Goal: Find specific page/section: Find specific page/section

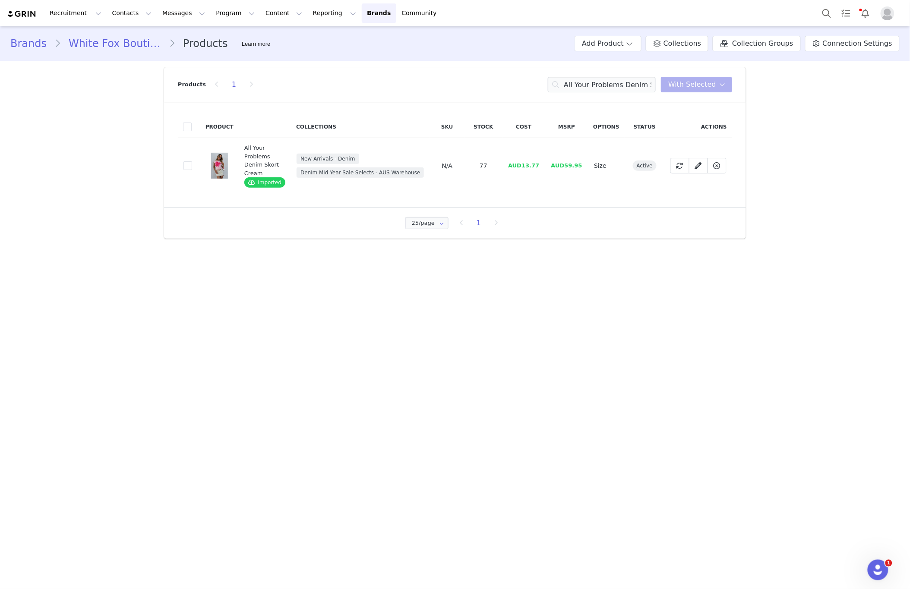
click at [611, 89] on input "All Your Problems Denim Skort Cream" at bounding box center [602, 85] width 108 height 16
click at [636, 88] on input "Stay Lifted Oversized Hoodie Bitter Chocolate" at bounding box center [602, 85] width 108 height 16
paste input "Moment For Life Long Sleeve Mini Dress Black"
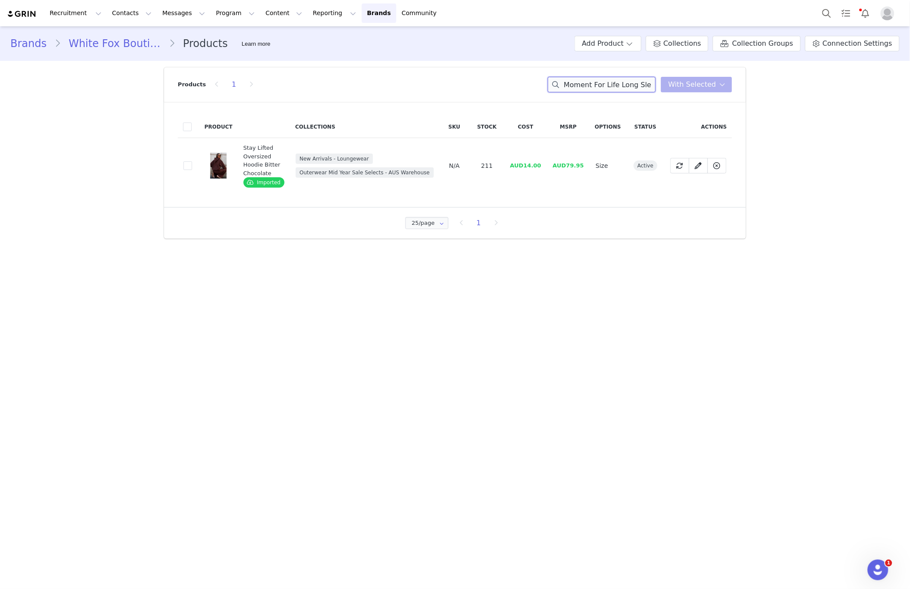
scroll to position [0, 57]
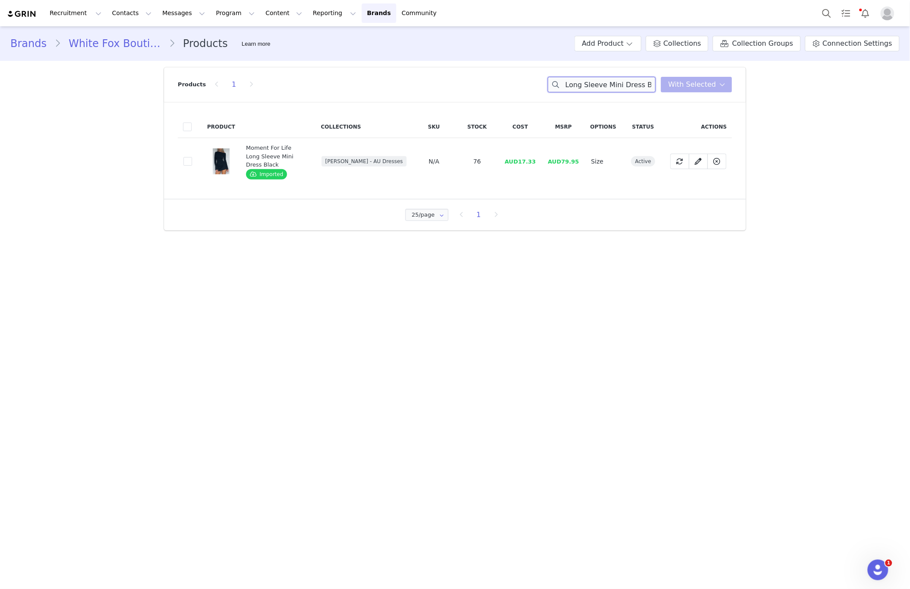
type input "Moment For Life Long Sleeve Mini Dress Black"
click at [193, 158] on td "5c7a5237-1661-429b-8330-fe7771e6d3d4" at bounding box center [190, 161] width 24 height 47
click at [190, 157] on span at bounding box center [188, 161] width 9 height 9
click at [192, 157] on input "5c7a5237-1661-429b-8330-fe7771e6d3d4" at bounding box center [192, 157] width 0 height 0
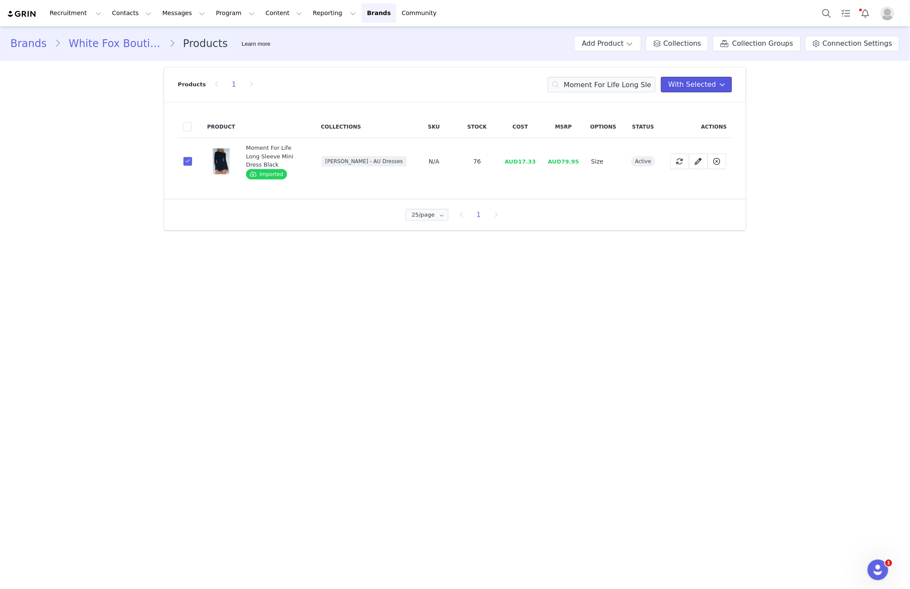
click at [719, 85] on span at bounding box center [723, 84] width 10 height 10
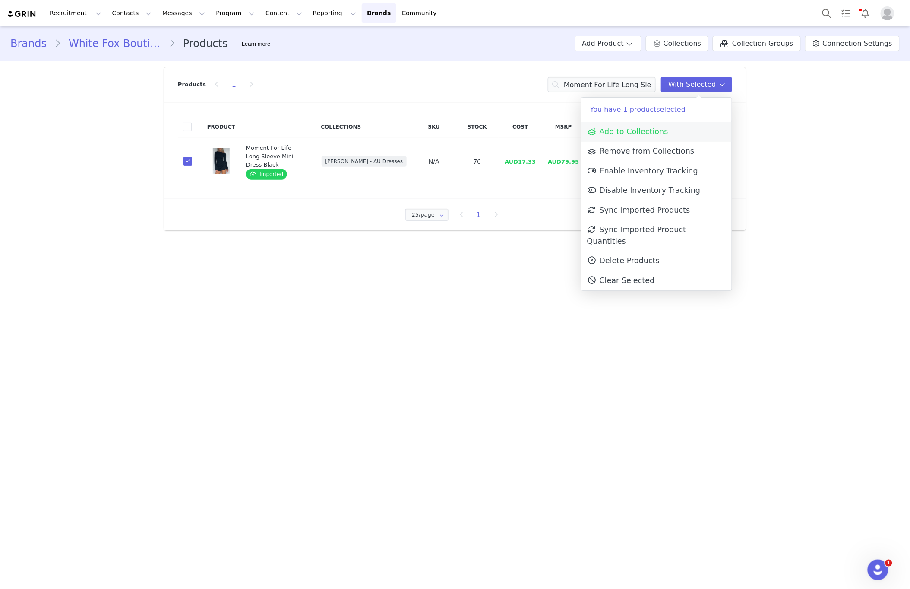
click at [635, 137] on link "Add to Collections" at bounding box center [657, 132] width 150 height 20
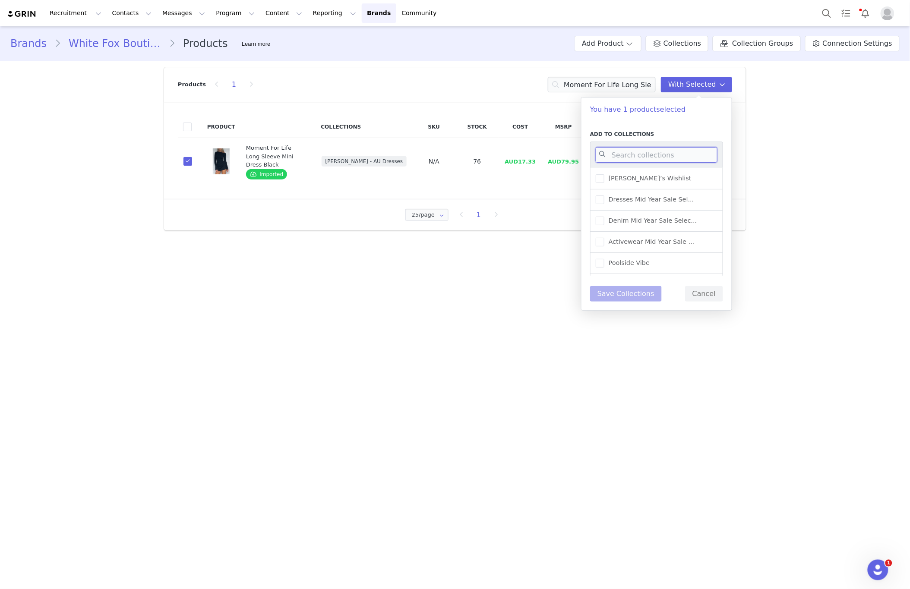
click at [643, 149] on input at bounding box center [657, 155] width 122 height 16
type input "NEW"
click at [675, 247] on span "New Arrivals - Autumn/Win..." at bounding box center [652, 245] width 94 height 8
click at [605, 241] on input "New Arrivals - Autumn/Win..." at bounding box center [605, 241] width 0 height 0
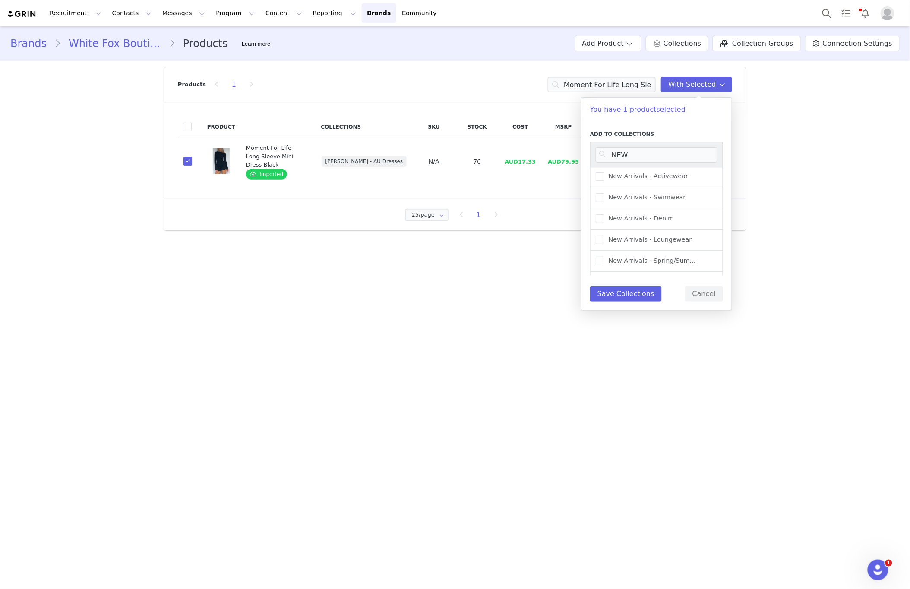
scroll to position [0, 0]
drag, startPoint x: 633, startPoint y: 298, endPoint x: 644, endPoint y: 295, distance: 11.5
click at [634, 298] on button "Save Collections" at bounding box center [626, 294] width 72 height 16
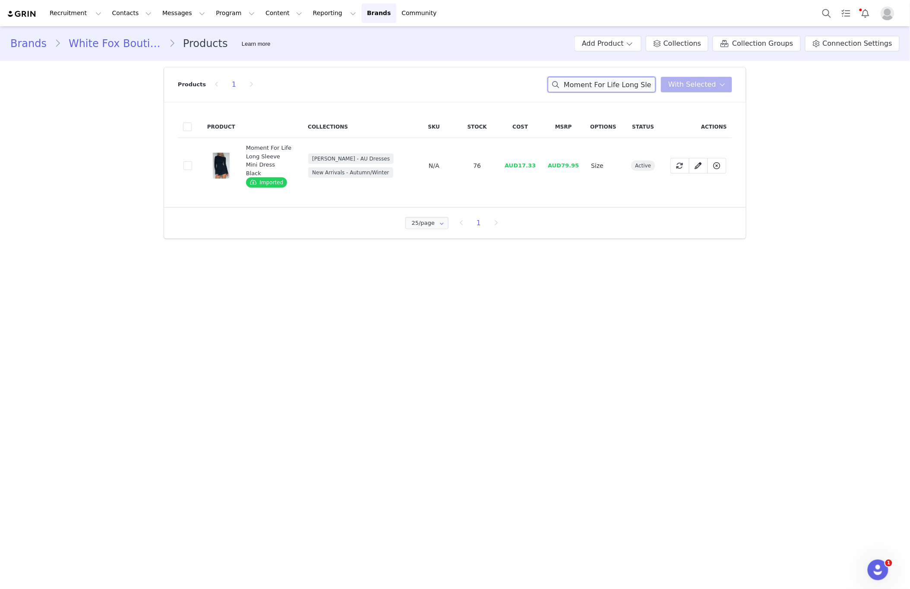
click at [618, 89] on input "Moment For Life Long Sleeve Mini Dress Black" at bounding box center [602, 85] width 108 height 16
click at [632, 81] on input "Moment For Life Long Sleeve Mini Dress Black" at bounding box center [602, 85] width 108 height 16
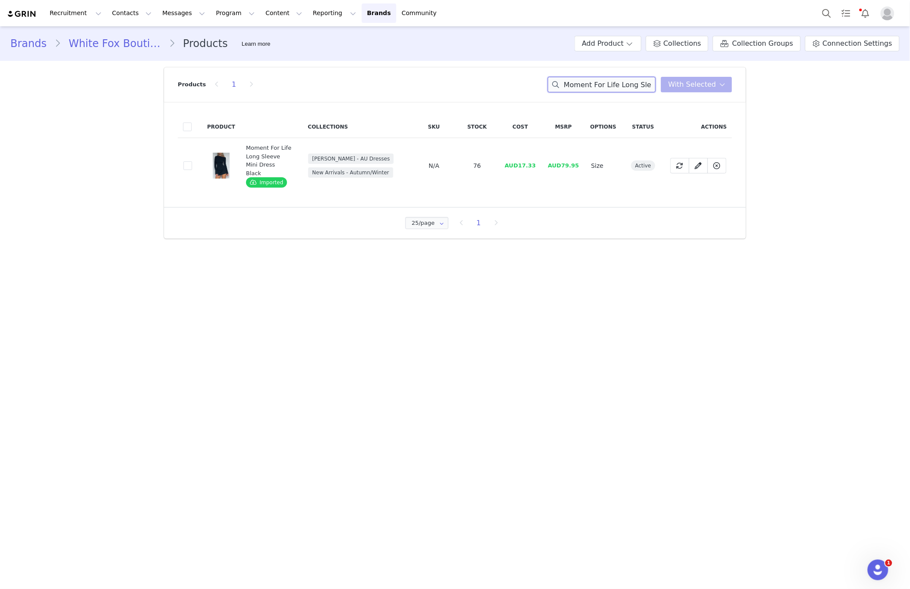
click at [632, 82] on input "Moment For Life Long Sleeve Mini Dress Black" at bounding box center [602, 85] width 108 height 16
paste input "Stay Lifted Oversized Hoodie Posy"
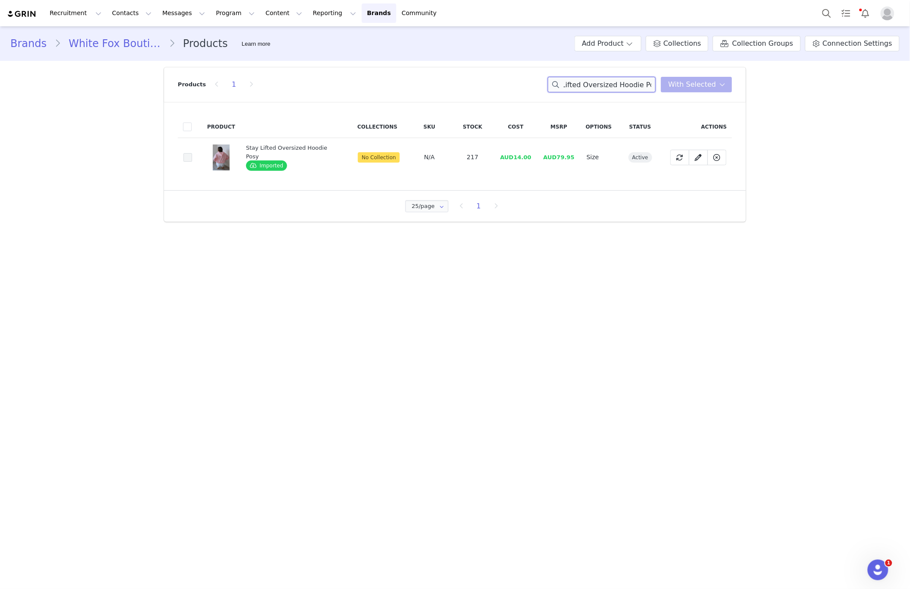
type input "Stay Lifted Oversized Hoodie Posy"
click at [191, 157] on span at bounding box center [188, 157] width 9 height 9
click at [192, 153] on input "523fb6e0-10b9-4f8e-8ac7-d2605de63041" at bounding box center [192, 153] width 0 height 0
drag, startPoint x: 679, startPoint y: 86, endPoint x: 674, endPoint y: 96, distance: 11.4
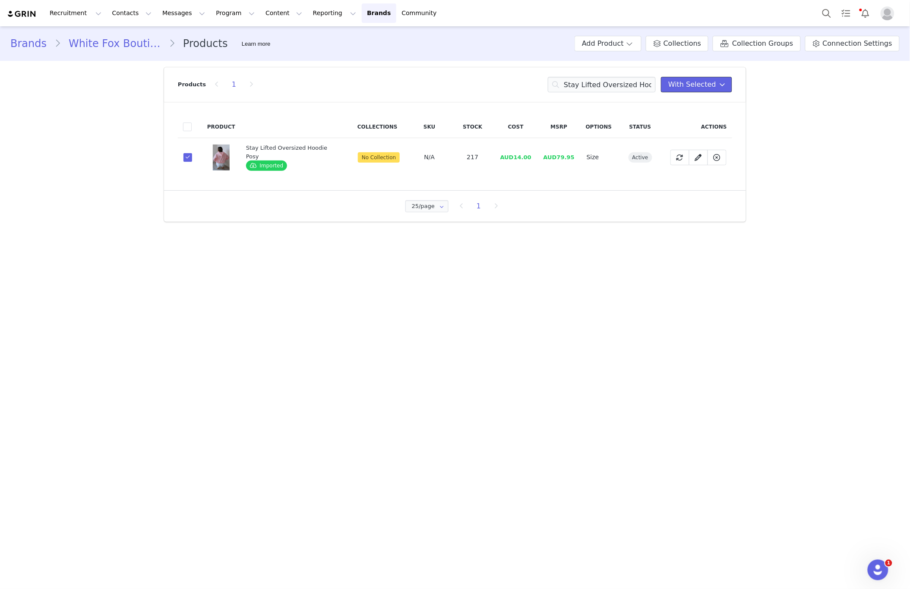
click at [679, 86] on span "With Selected" at bounding box center [692, 84] width 48 height 10
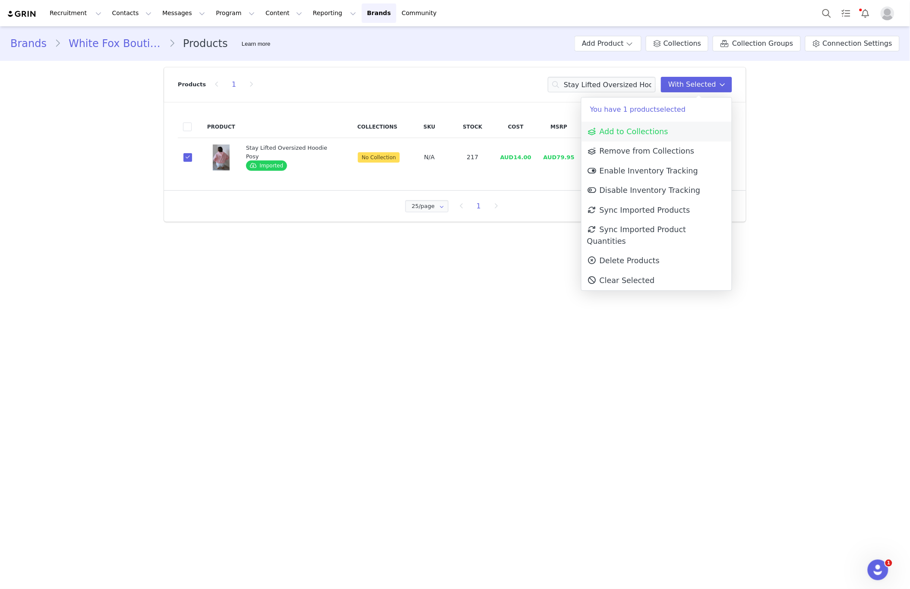
click at [642, 134] on span "Add to Collections" at bounding box center [627, 131] width 81 height 9
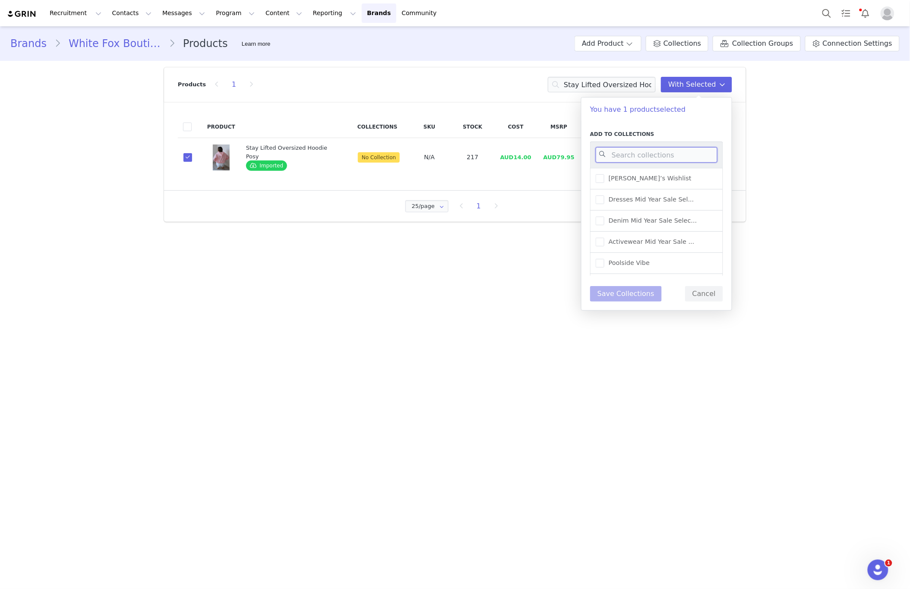
click at [645, 149] on input at bounding box center [657, 155] width 122 height 16
type input "NEW ARR"
click at [666, 217] on div "New Arrivals - Loungewear" at bounding box center [656, 212] width 133 height 21
click at [645, 213] on span "New Arrivals - Loungewear" at bounding box center [649, 212] width 88 height 8
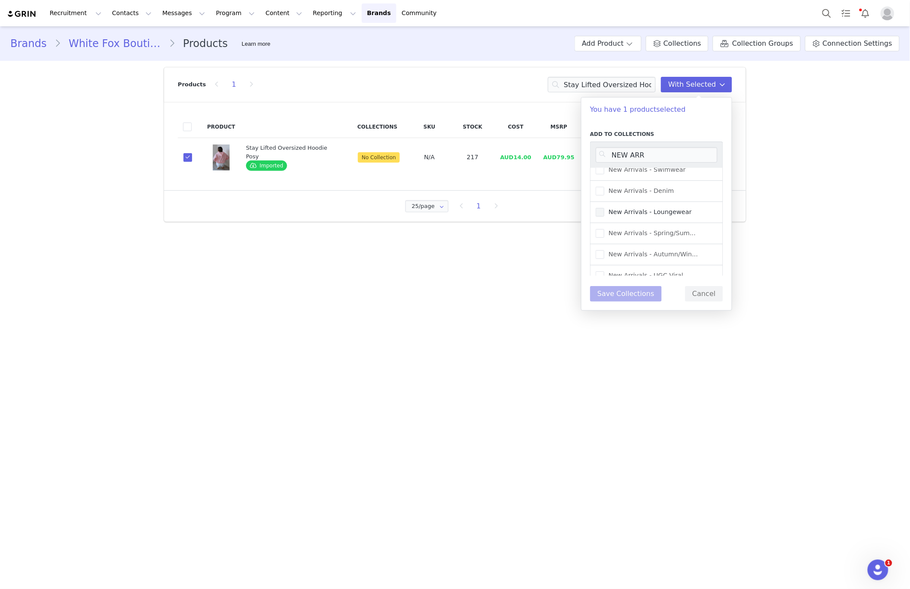
click at [605, 208] on input "New Arrivals - Loungewear" at bounding box center [605, 208] width 0 height 0
click at [643, 303] on div "Add to Collections NEW ARR 2025 New Arrivals AU New Arrivals - Shoes and ... Ne…" at bounding box center [657, 216] width 150 height 189
click at [641, 298] on button "Save Collections" at bounding box center [626, 294] width 72 height 16
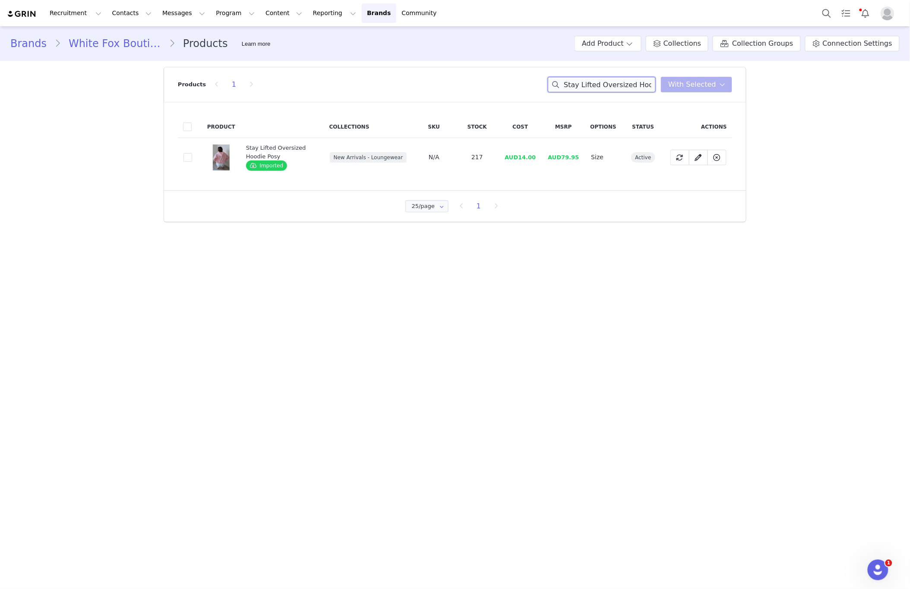
click at [605, 79] on input "Stay Lifted Oversized Hoodie Posy" at bounding box center [602, 85] width 108 height 16
paste input "Make Up My Mind Sequin Mini Dress Cheetah"
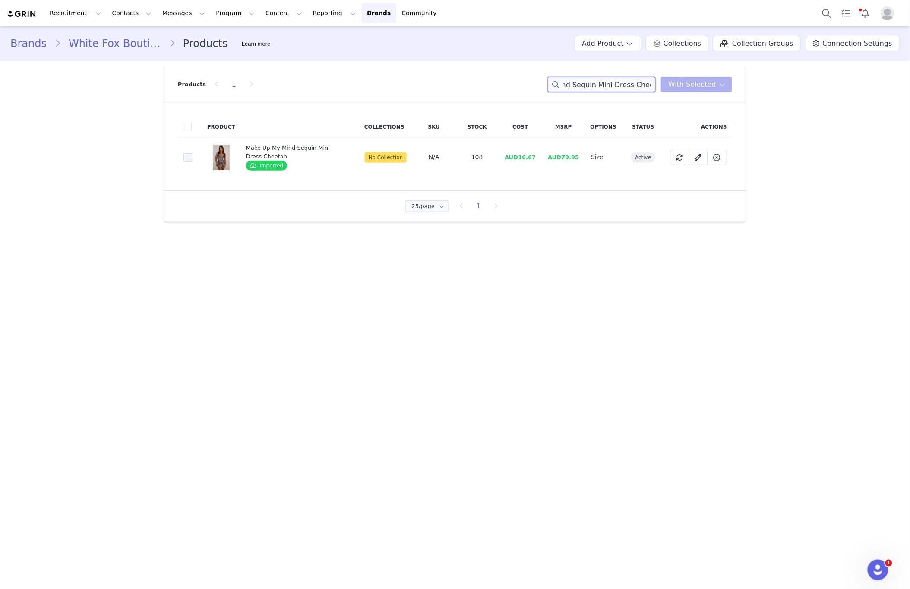
type input "Make Up My Mind Sequin Mini Dress Cheetah"
click at [187, 158] on span at bounding box center [188, 157] width 9 height 9
click at [192, 153] on input "33bb6599-8c41-48b5-9494-302de1d8416c" at bounding box center [192, 153] width 0 height 0
click at [693, 86] on span "With Selected" at bounding box center [692, 84] width 48 height 10
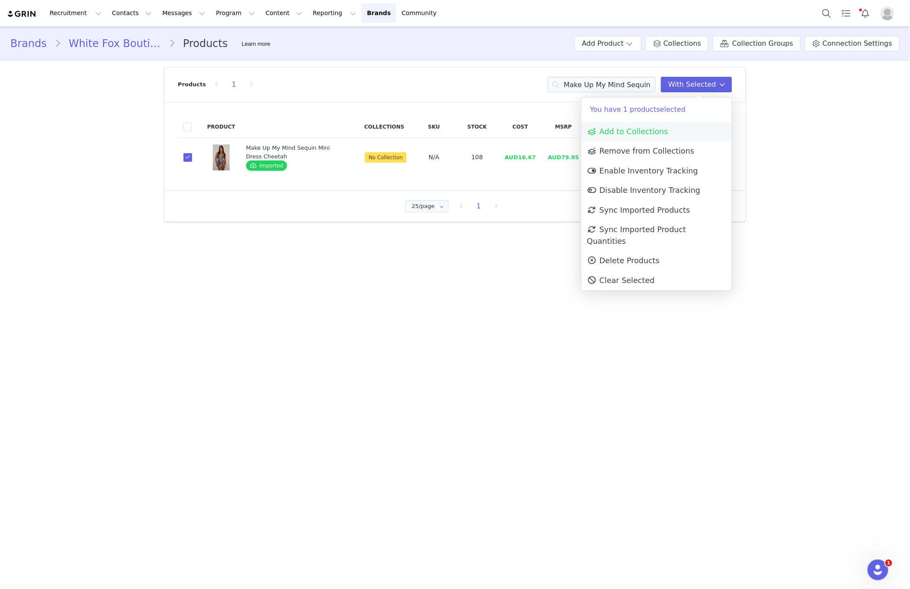
click at [623, 133] on span "Add to Collections" at bounding box center [627, 131] width 81 height 9
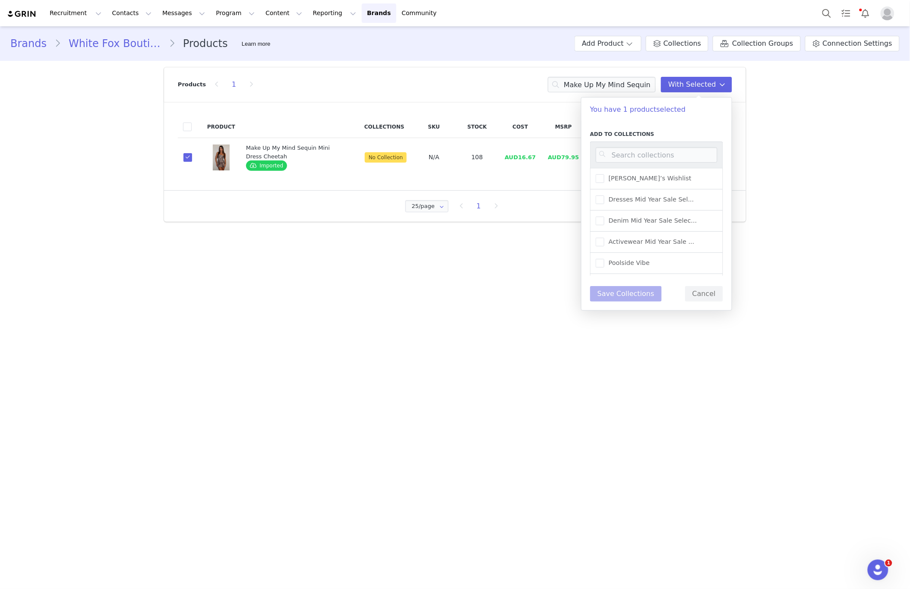
click at [628, 143] on div at bounding box center [656, 155] width 133 height 26
click at [627, 149] on input at bounding box center [657, 155] width 122 height 16
type input "new ar"
click at [681, 225] on span "New Arrivals - Spring/Sum..." at bounding box center [651, 224] width 92 height 8
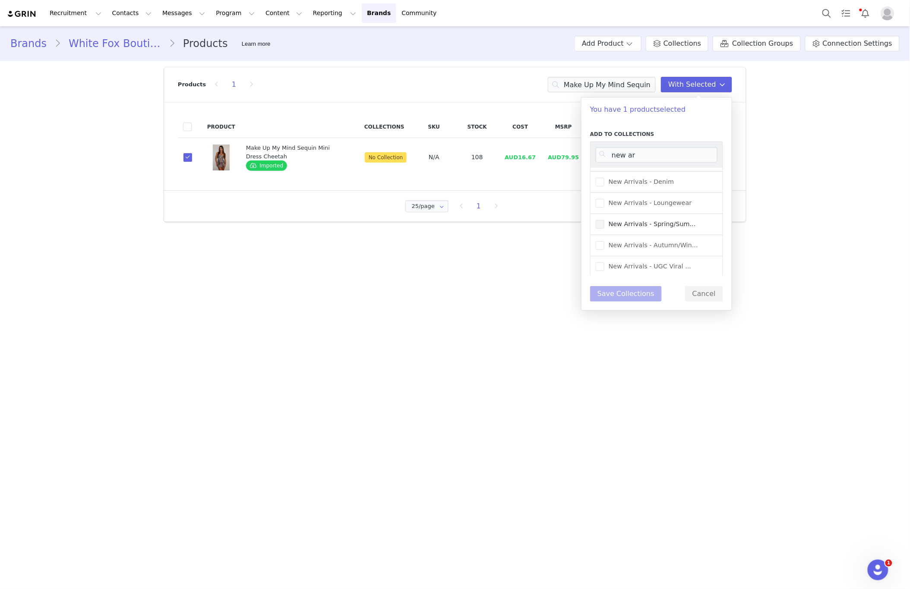
click at [605, 220] on input "New Arrivals - Spring/Sum..." at bounding box center [605, 220] width 0 height 0
click at [675, 241] on span "New Arrivals - Autumn/Win..." at bounding box center [652, 245] width 94 height 8
click at [605, 241] on input "New Arrivals - Autumn/Win..." at bounding box center [605, 241] width 0 height 0
click at [637, 298] on button "Save Collections" at bounding box center [626, 294] width 72 height 16
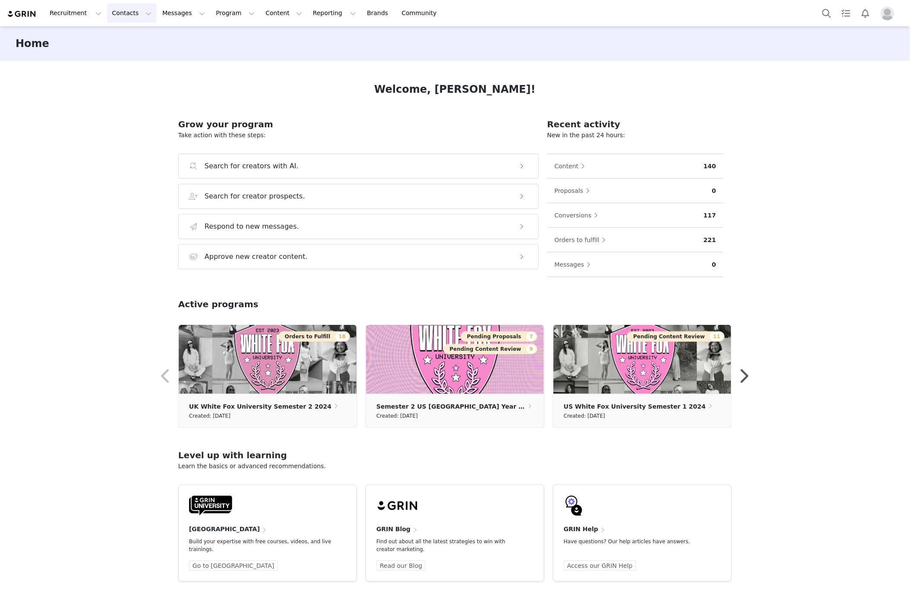
click at [133, 11] on button "Contacts Contacts" at bounding box center [132, 12] width 50 height 19
click at [146, 41] on div "Creators" at bounding box center [135, 38] width 58 height 9
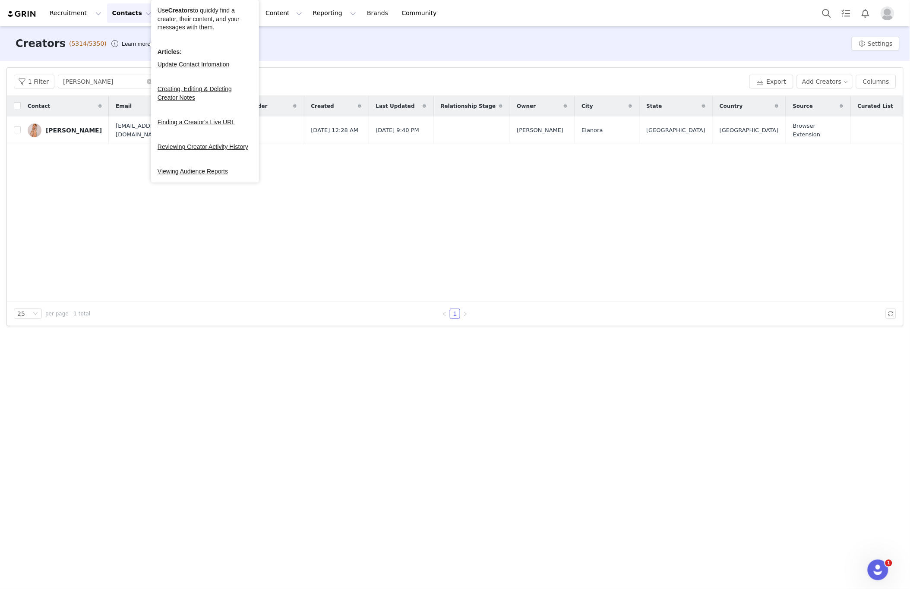
click at [509, 175] on div "Contact Email Total Followers Gender Created Last Updated Relationship Stage Ow…" at bounding box center [455, 199] width 896 height 206
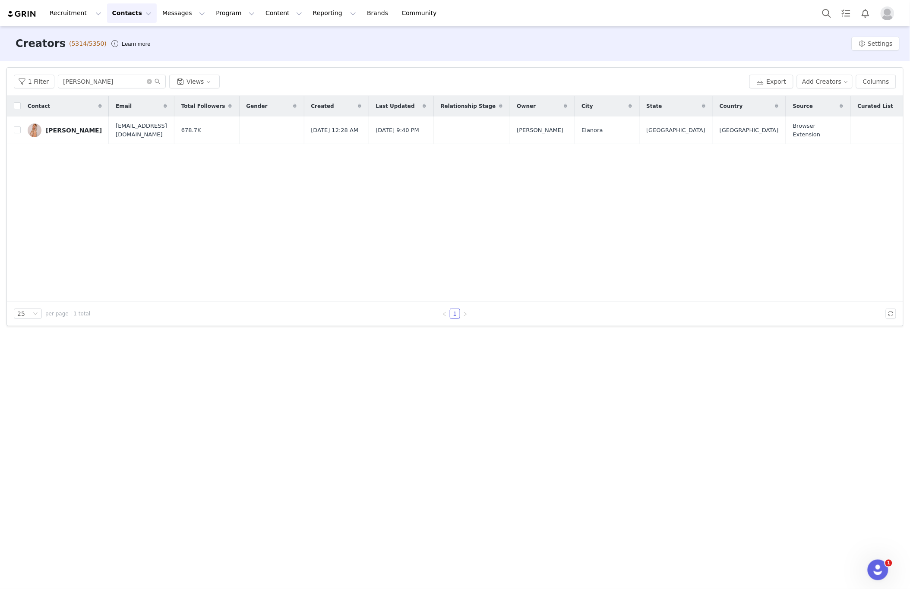
click at [92, 92] on div "1 Filter [PERSON_NAME] Views Export Add Creators Columns" at bounding box center [455, 82] width 896 height 28
click at [92, 85] on input "[PERSON_NAME]" at bounding box center [112, 82] width 108 height 14
click at [94, 85] on input "[PERSON_NAME]" at bounding box center [112, 82] width 108 height 14
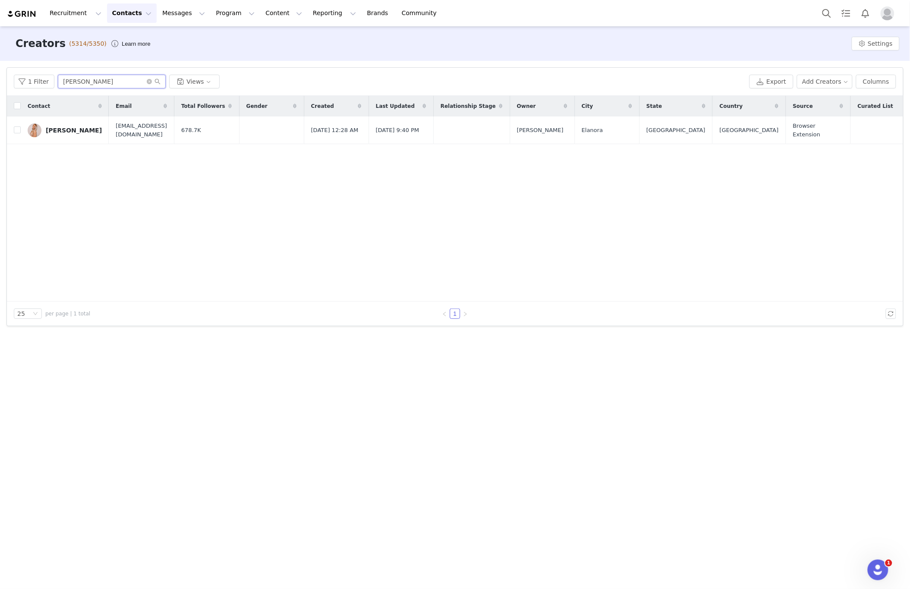
paste input "Sileas [PERSON_NAME]"
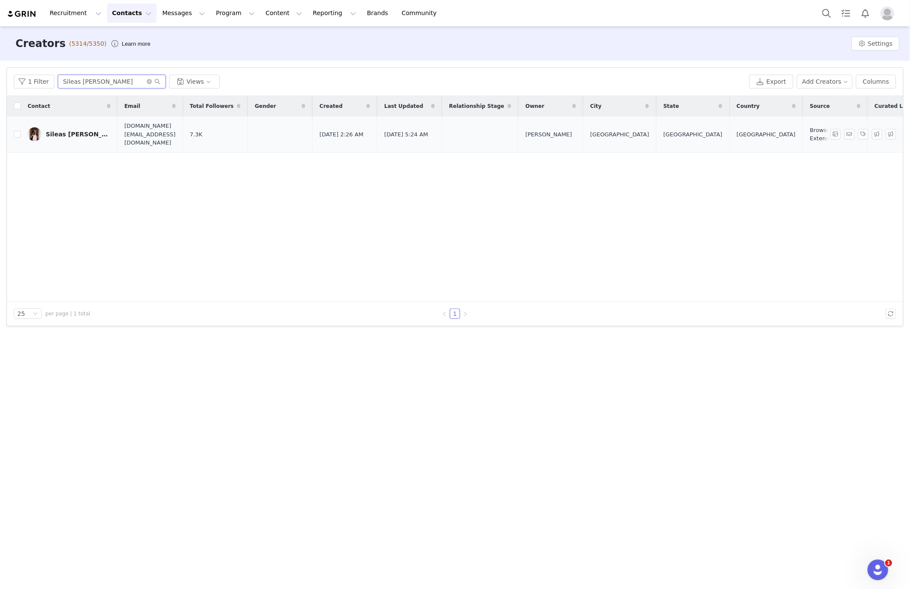
type input "Sileas [PERSON_NAME]"
click at [276, 133] on td at bounding box center [280, 135] width 65 height 36
click at [67, 131] on div "Sileas [PERSON_NAME]" at bounding box center [78, 134] width 65 height 7
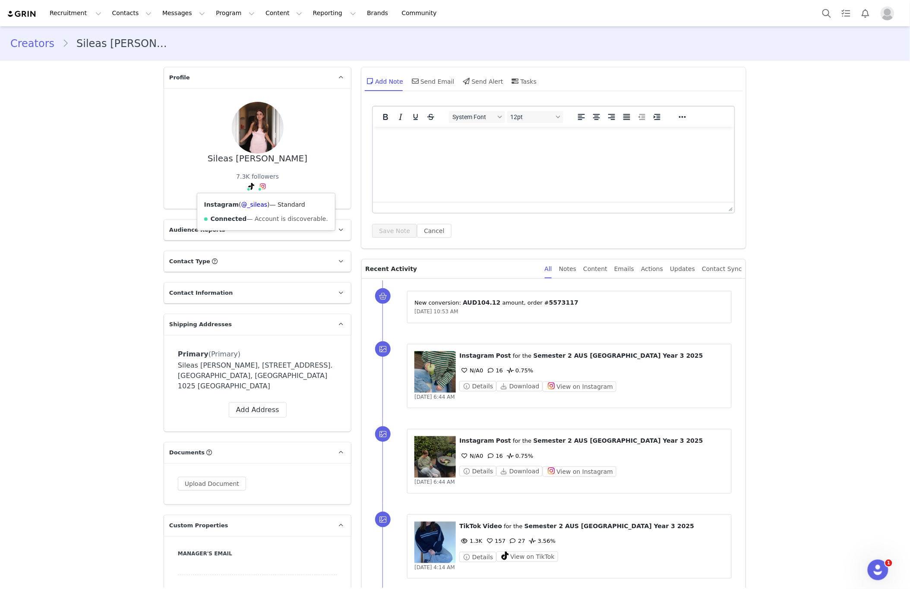
click at [264, 185] on img at bounding box center [263, 186] width 7 height 7
click at [265, 186] on img at bounding box center [263, 186] width 7 height 7
click at [264, 187] on img at bounding box center [263, 186] width 7 height 7
click at [258, 204] on link "@_sileas" at bounding box center [254, 204] width 26 height 7
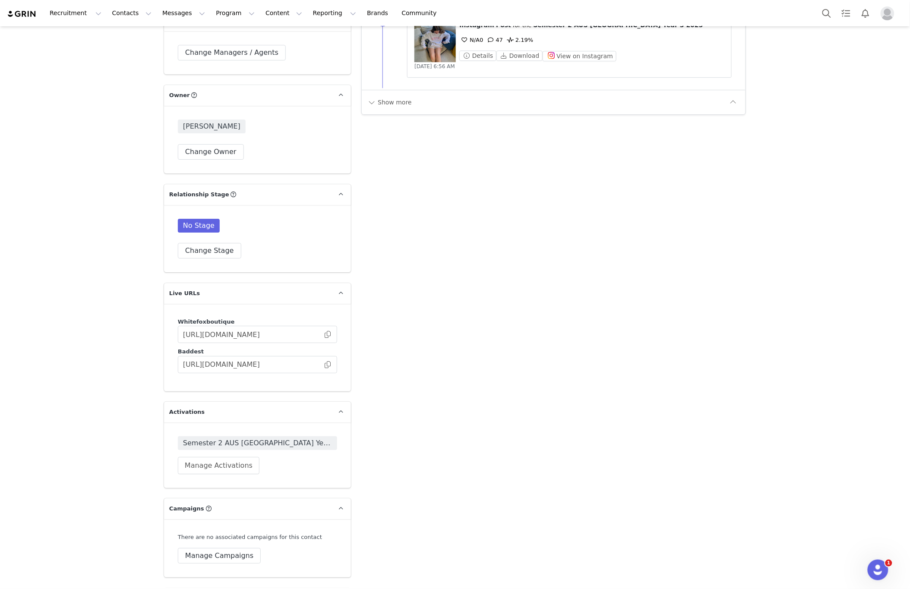
scroll to position [1015, 0]
click at [329, 333] on span at bounding box center [327, 333] width 9 height 0
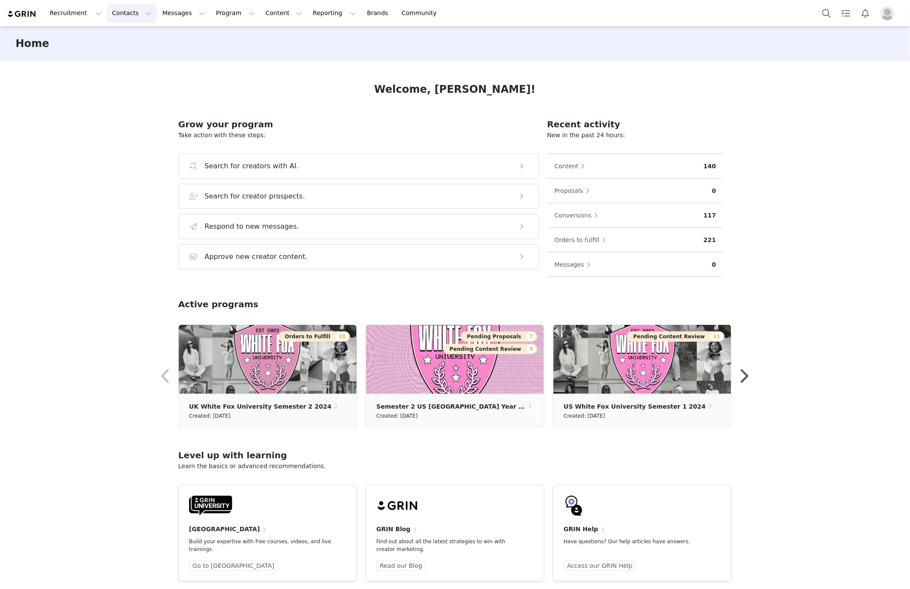
drag, startPoint x: 132, startPoint y: 12, endPoint x: 133, endPoint y: 19, distance: 7.4
click at [132, 13] on button "Contacts Contacts" at bounding box center [132, 12] width 50 height 19
click at [131, 36] on p "Creators" at bounding box center [121, 38] width 26 height 9
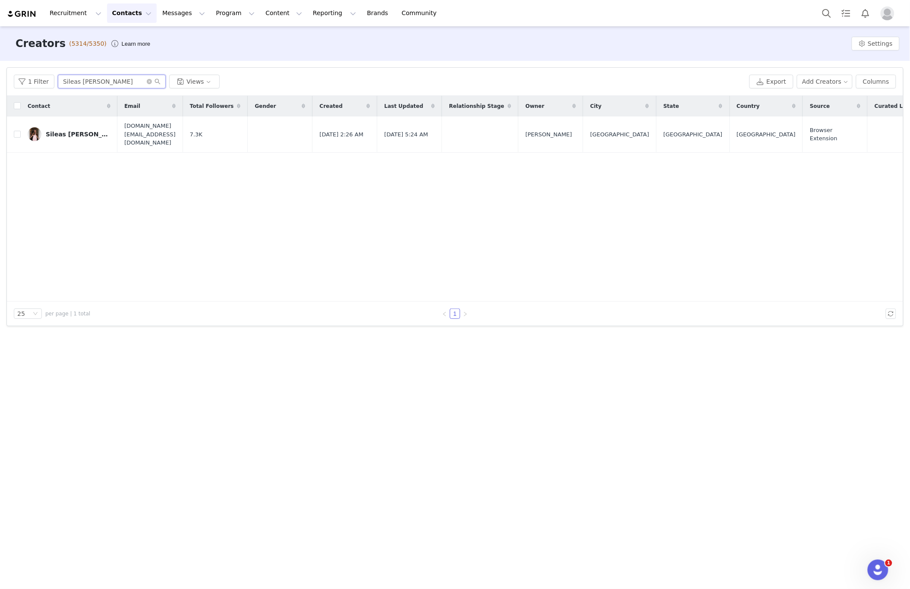
click at [108, 81] on input "Sileas Cramer" at bounding box center [112, 82] width 108 height 14
drag, startPoint x: 108, startPoint y: 81, endPoint x: -13, endPoint y: 97, distance: 121.5
click at [0, 97] on html "Recruitment Recruitment Creator Search Curated Lists Landing Pages Web Extensio…" at bounding box center [455, 294] width 910 height 589
click at [76, 86] on input "Sileas Cramer" at bounding box center [112, 82] width 108 height 14
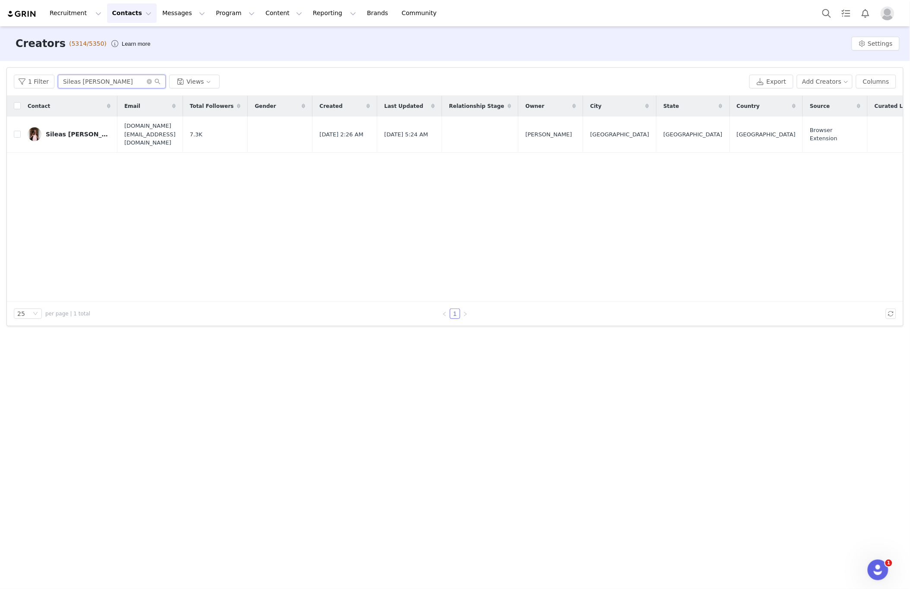
click at [76, 86] on input "Sileas Cramer" at bounding box center [112, 82] width 108 height 14
click at [79, 85] on input "Sileas Cramer" at bounding box center [112, 82] width 108 height 14
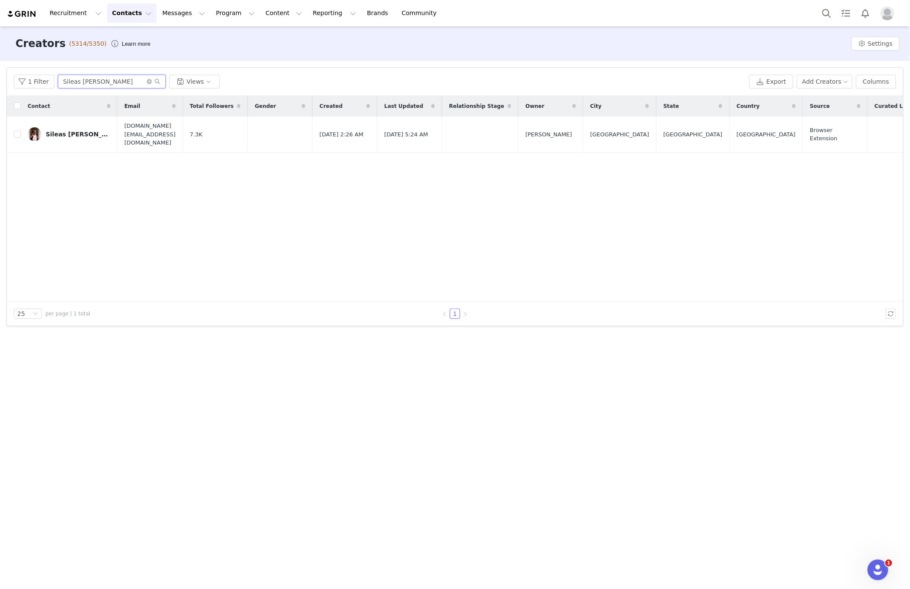
paste input "Natyse Chan"
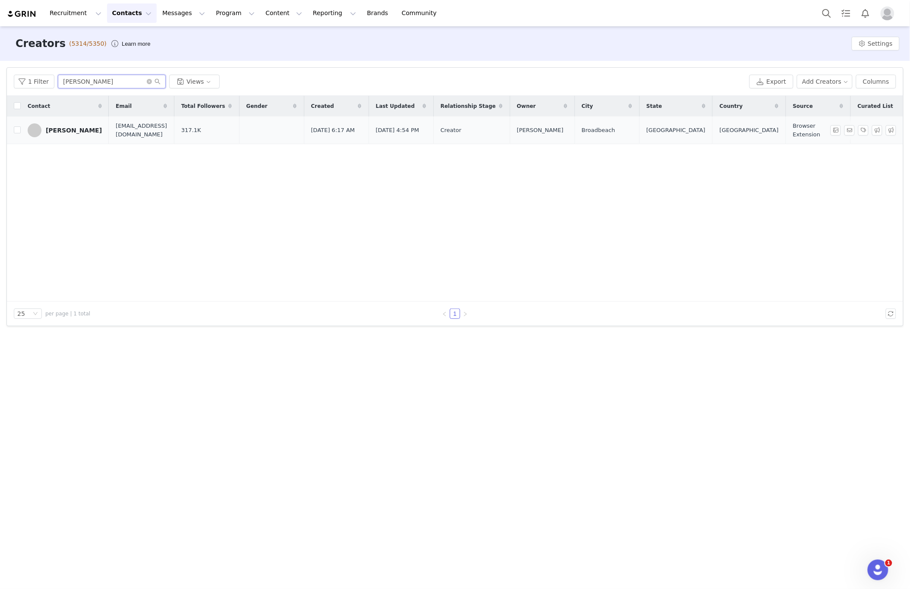
type input "Natyse Chan"
click at [67, 131] on div "Natyse Chan" at bounding box center [74, 130] width 56 height 7
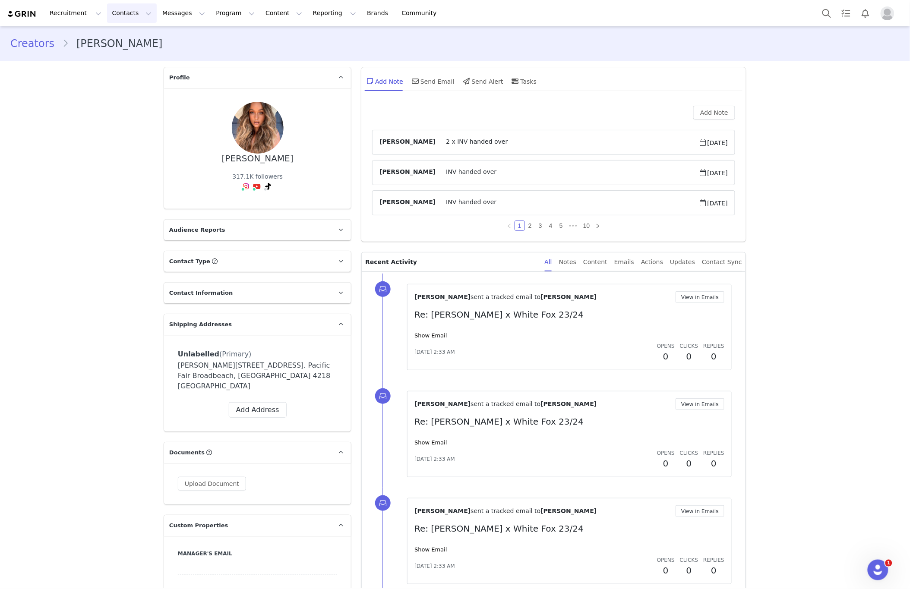
drag, startPoint x: 113, startPoint y: 19, endPoint x: 118, endPoint y: 32, distance: 14.1
click at [113, 19] on button "Contacts Contacts" at bounding box center [132, 12] width 50 height 19
drag, startPoint x: 121, startPoint y: 39, endPoint x: 106, endPoint y: 52, distance: 19.6
click at [121, 39] on p "Creators" at bounding box center [121, 38] width 26 height 9
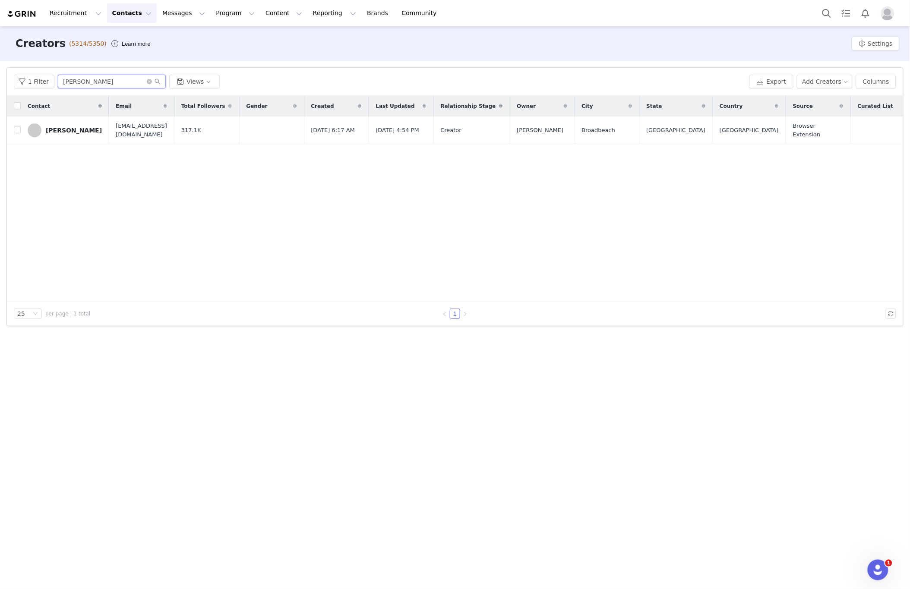
click at [122, 87] on input "Natyse Chan" at bounding box center [112, 82] width 108 height 14
click at [124, 86] on input "Natyse Chan" at bounding box center [112, 82] width 108 height 14
click at [126, 86] on input "Natyse Chan" at bounding box center [112, 82] width 108 height 14
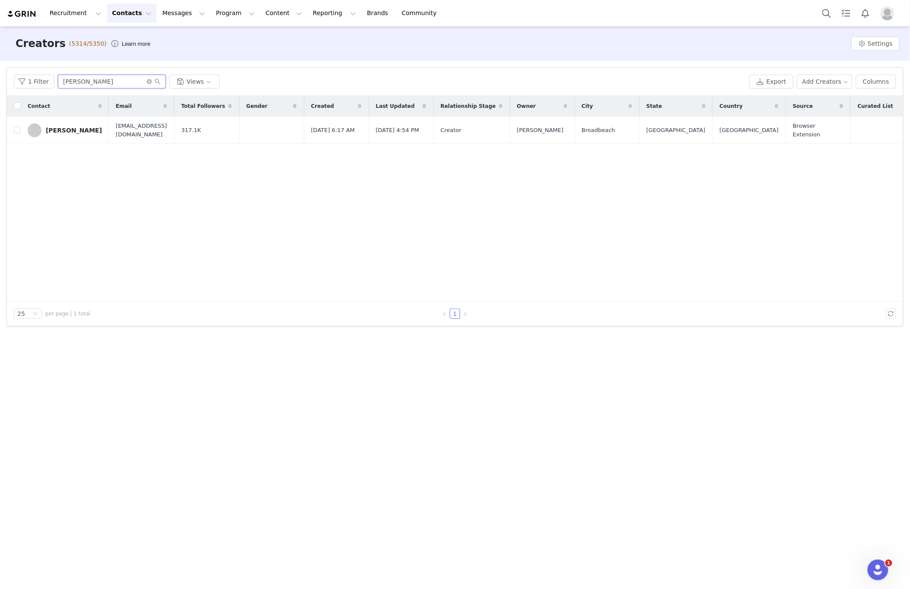
click at [126, 86] on input "Natyse Chan" at bounding box center [112, 82] width 108 height 14
paste input "jessicaamulderr"
type input "jessicaamulderr"
click at [63, 130] on div "Jessica Mulder" at bounding box center [74, 130] width 56 height 7
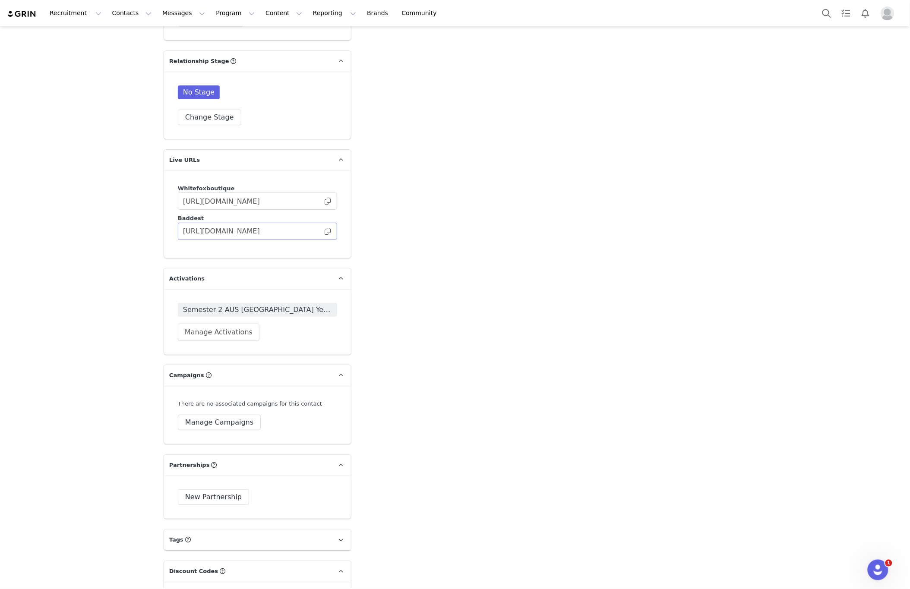
scroll to position [1137, 0]
click at [328, 199] on span at bounding box center [327, 199] width 9 height 0
click at [331, 199] on span at bounding box center [327, 199] width 9 height 0
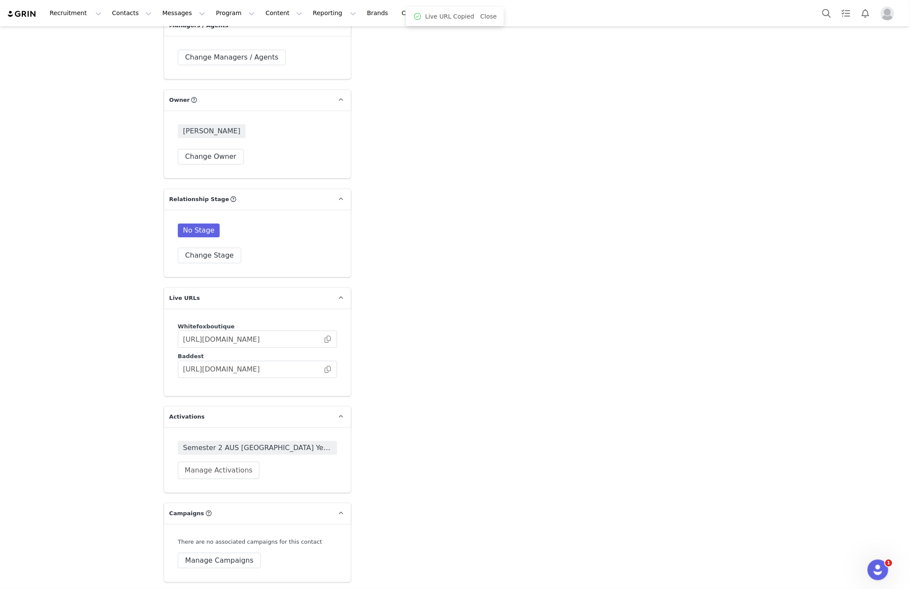
scroll to position [1020, 0]
